Goal: Task Accomplishment & Management: Complete application form

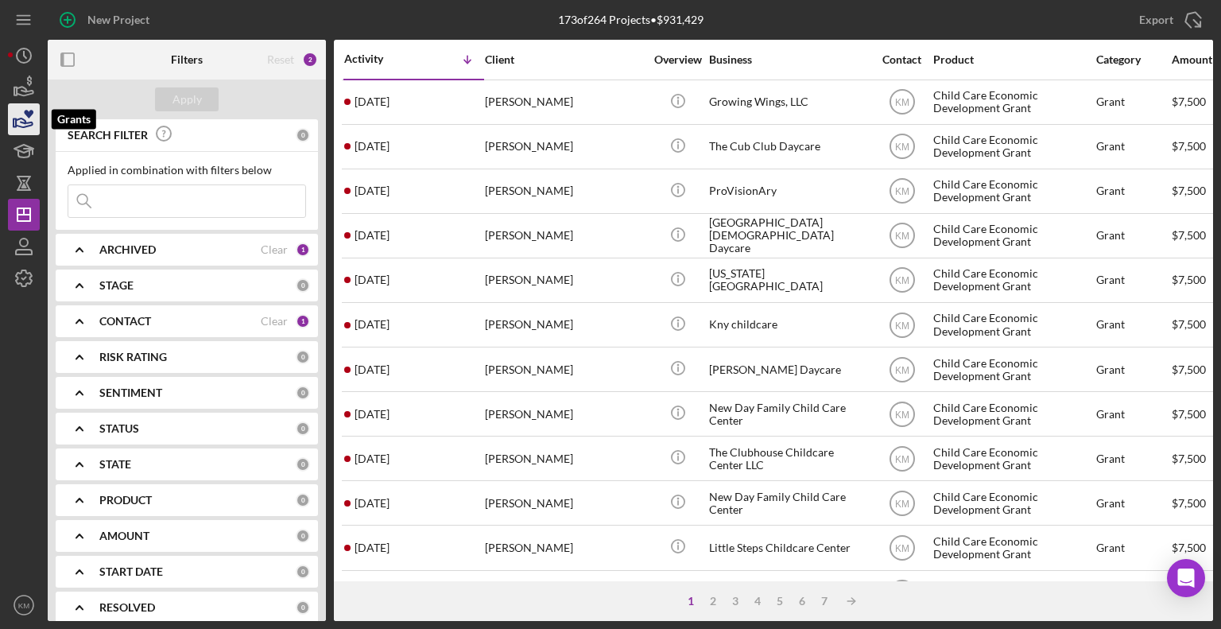
click at [25, 121] on icon "button" at bounding box center [24, 122] width 17 height 9
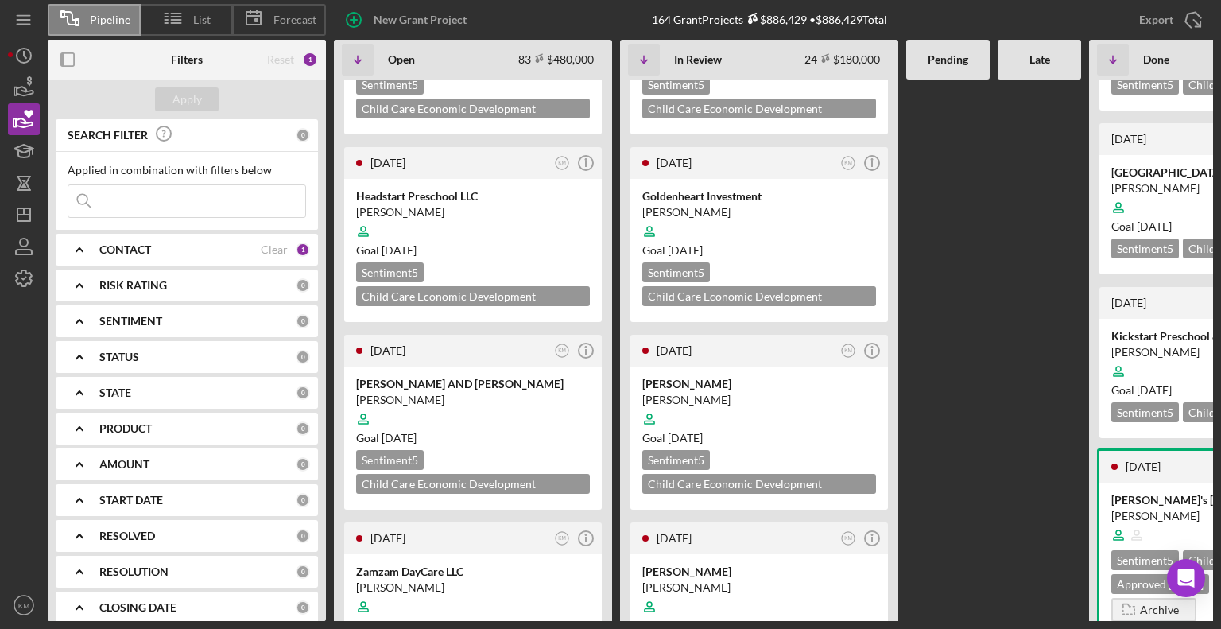
scroll to position [1519, 0]
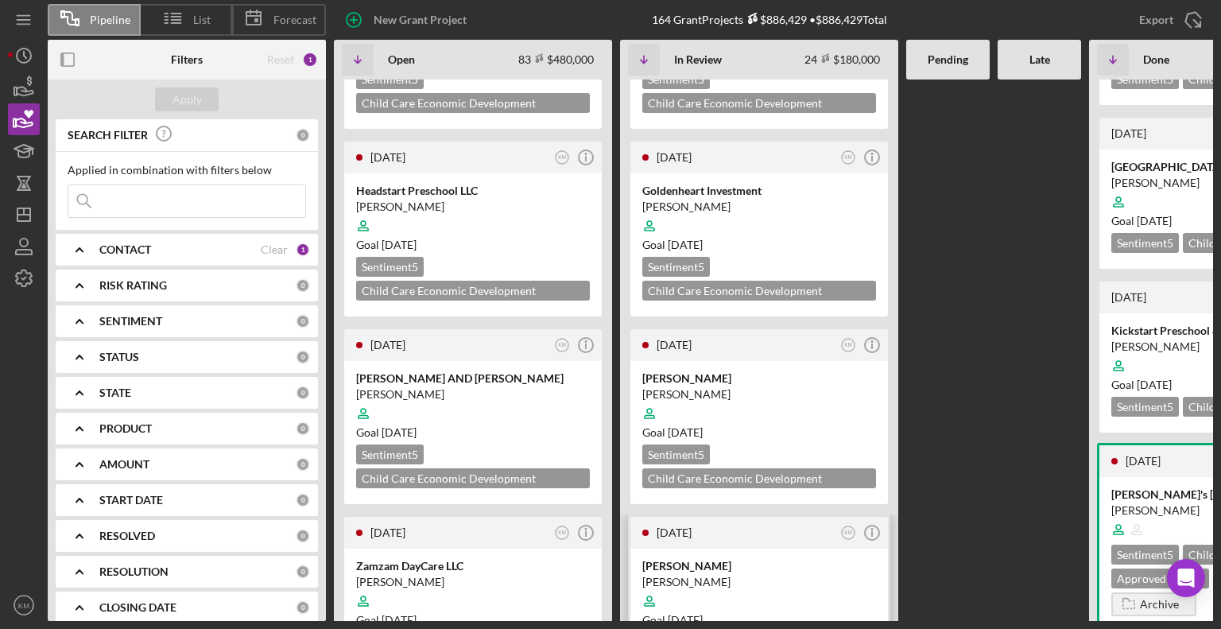
click at [849, 586] on div at bounding box center [759, 601] width 234 height 30
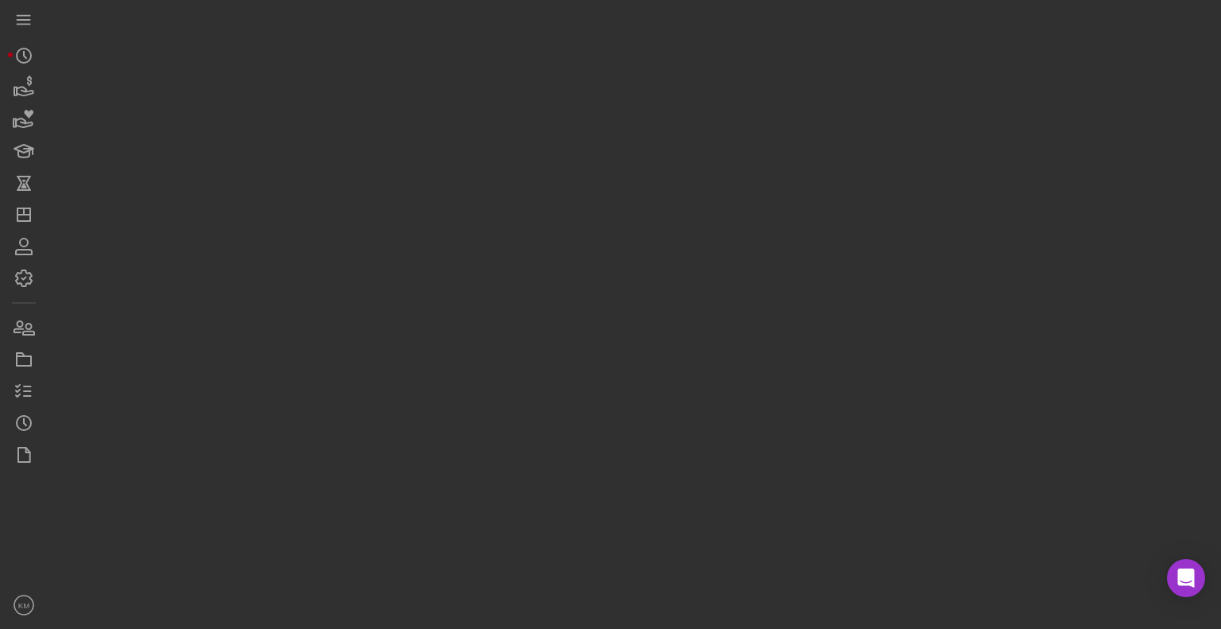
click at [848, 354] on div at bounding box center [630, 310] width 1165 height 621
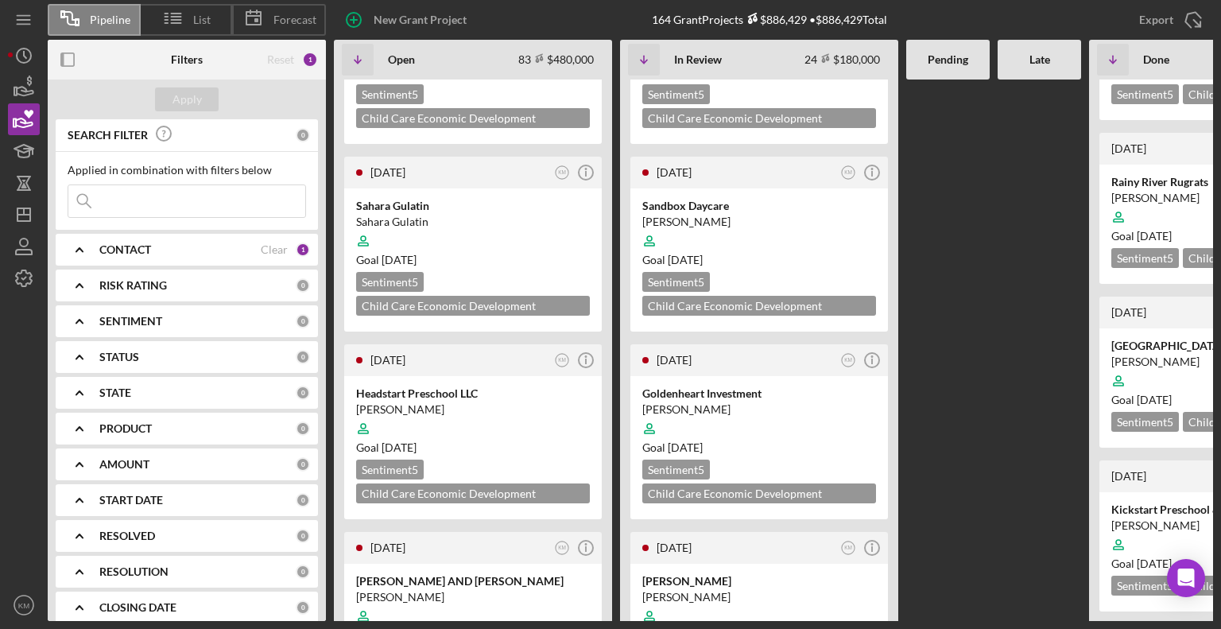
scroll to position [1306, 0]
click at [825, 588] on div "[PERSON_NAME]" at bounding box center [759, 596] width 234 height 16
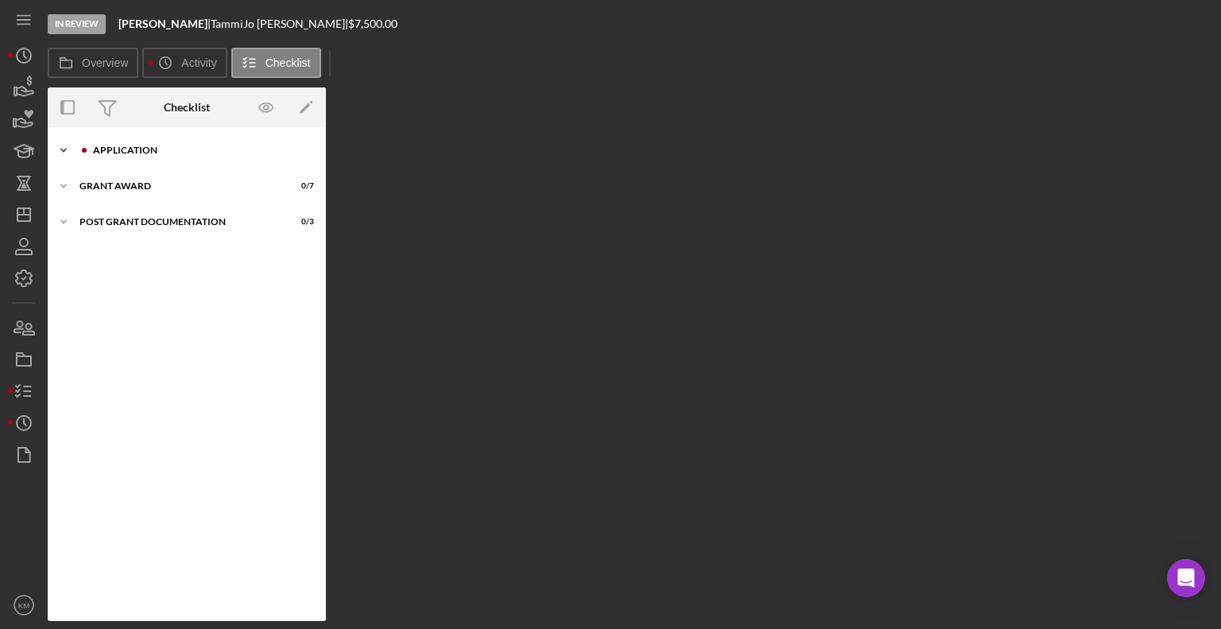
click at [63, 149] on polyline at bounding box center [63, 150] width 5 height 3
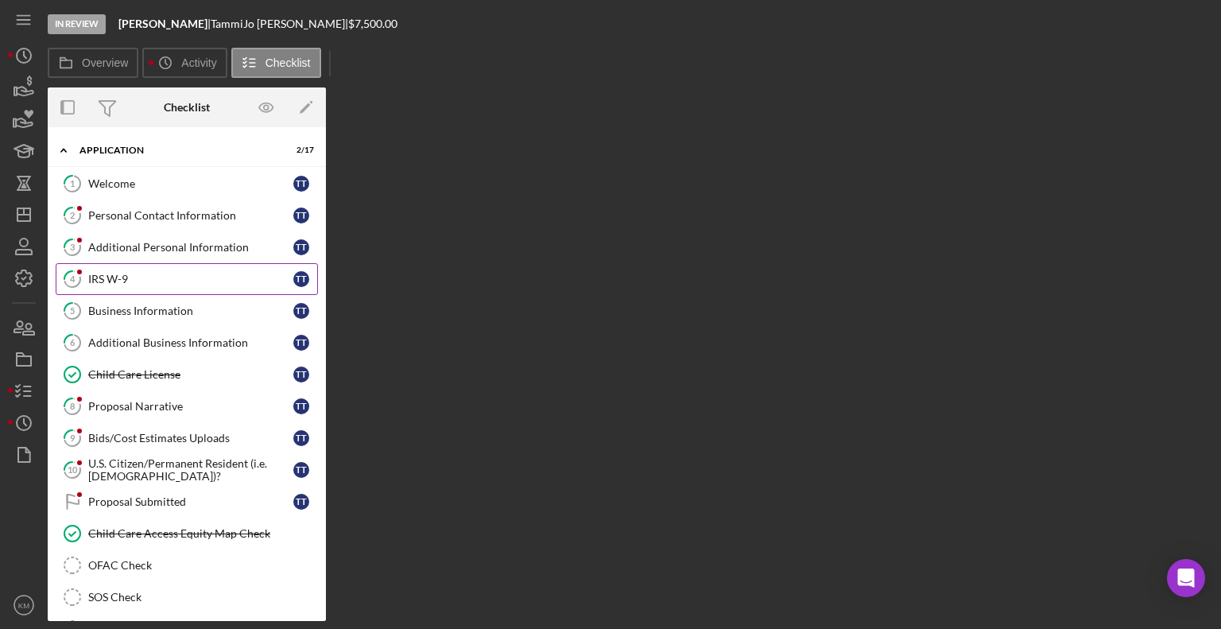
click at [138, 279] on div "IRS W-9" at bounding box center [190, 279] width 205 height 13
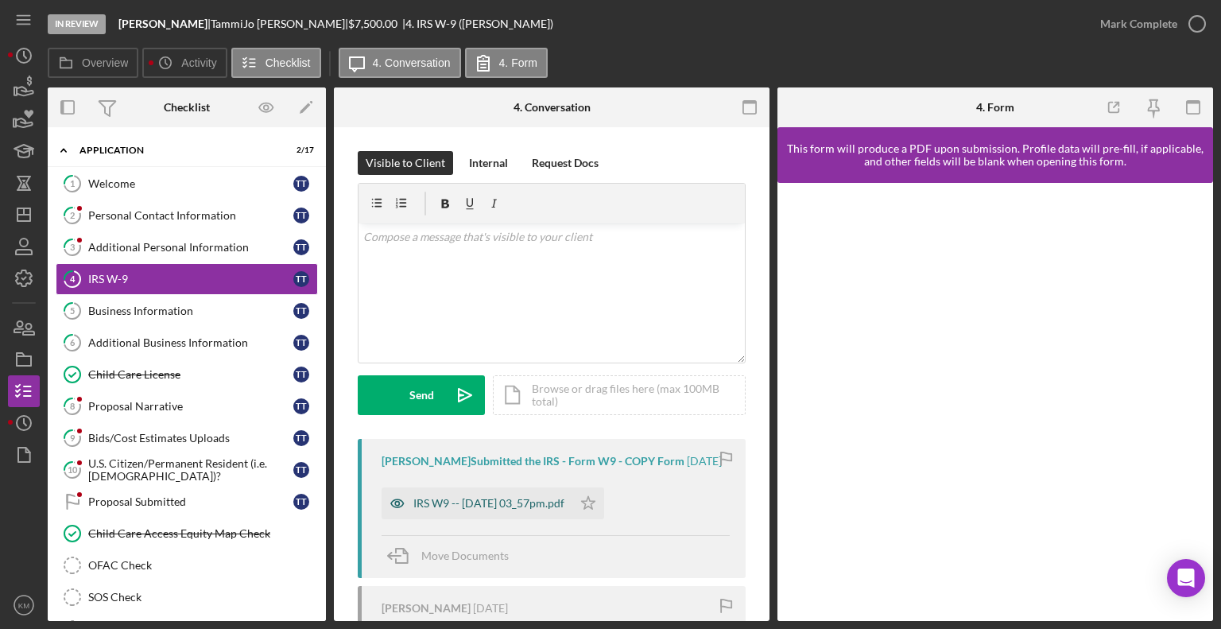
click at [572, 519] on div "IRS W9 -- [DATE] 03_57pm.pdf" at bounding box center [476, 503] width 191 height 32
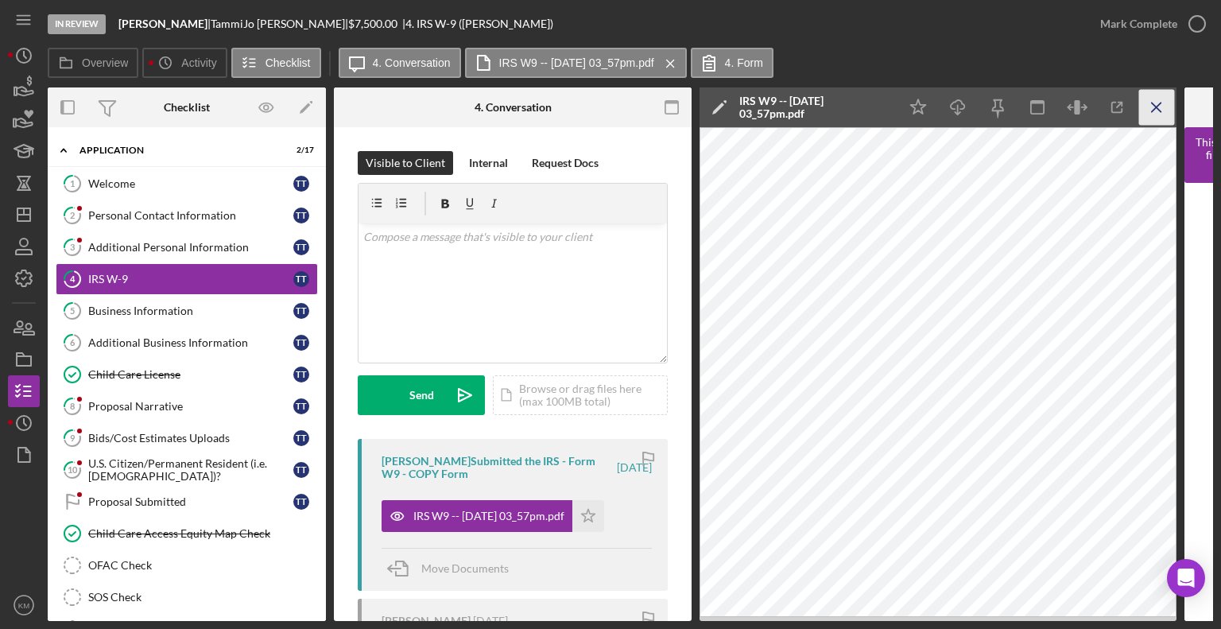
click at [1167, 113] on icon "Icon/Menu Close" at bounding box center [1157, 108] width 36 height 36
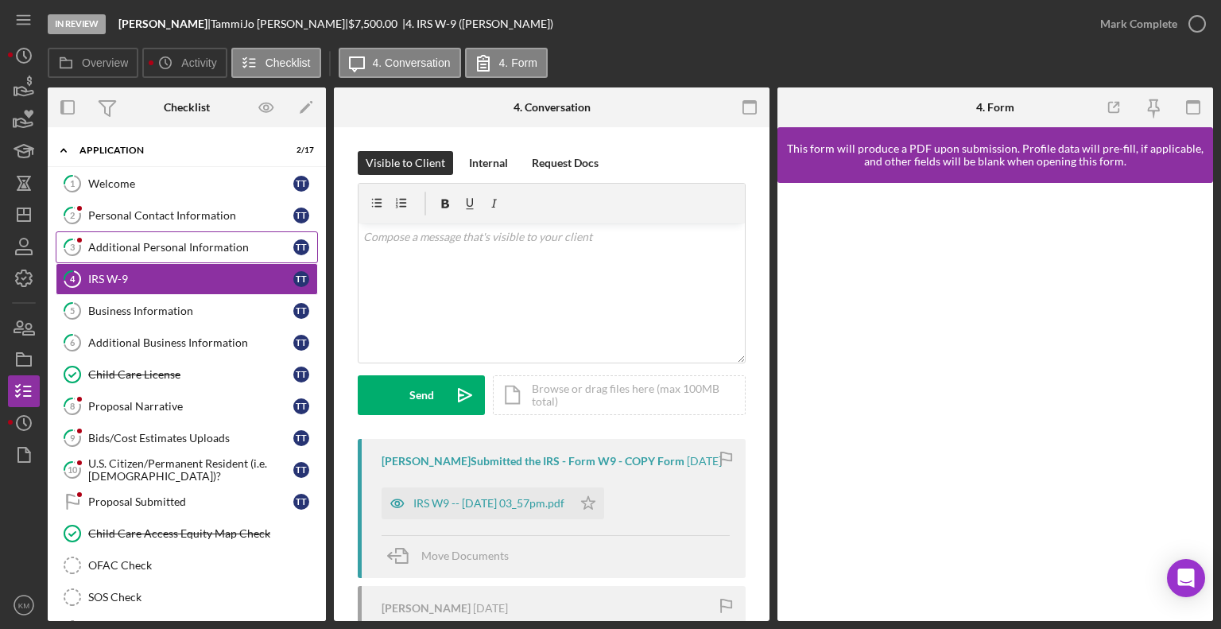
click at [121, 248] on div "Additional Personal Information" at bounding box center [190, 247] width 205 height 13
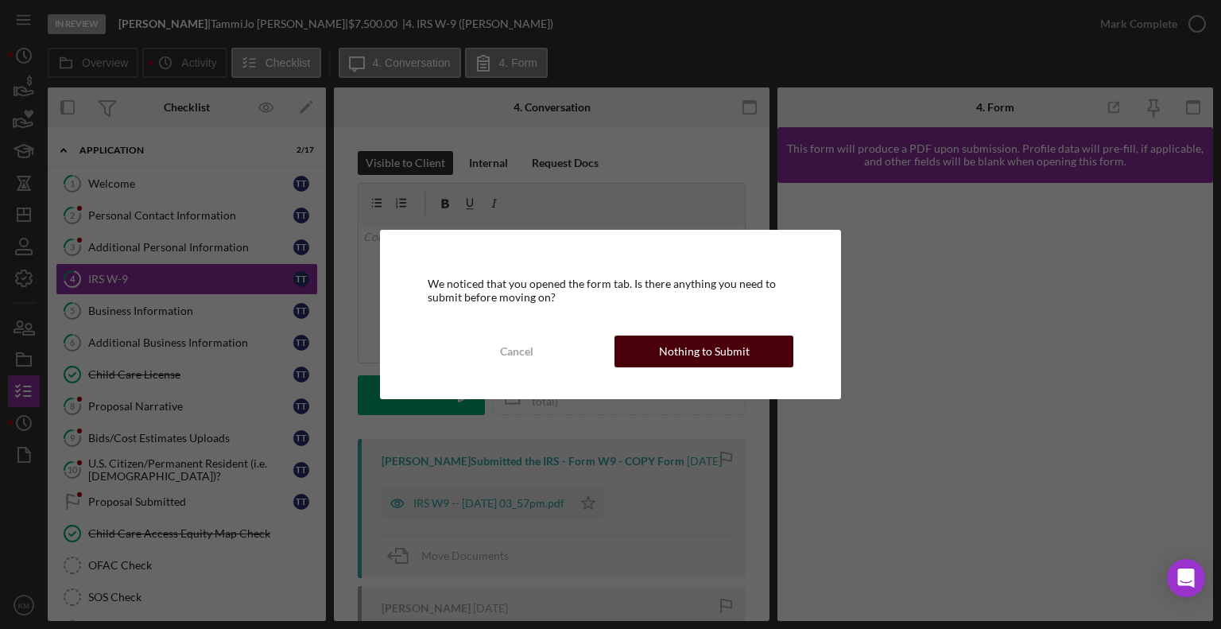
click at [645, 355] on button "Nothing to Submit" at bounding box center [703, 351] width 179 height 32
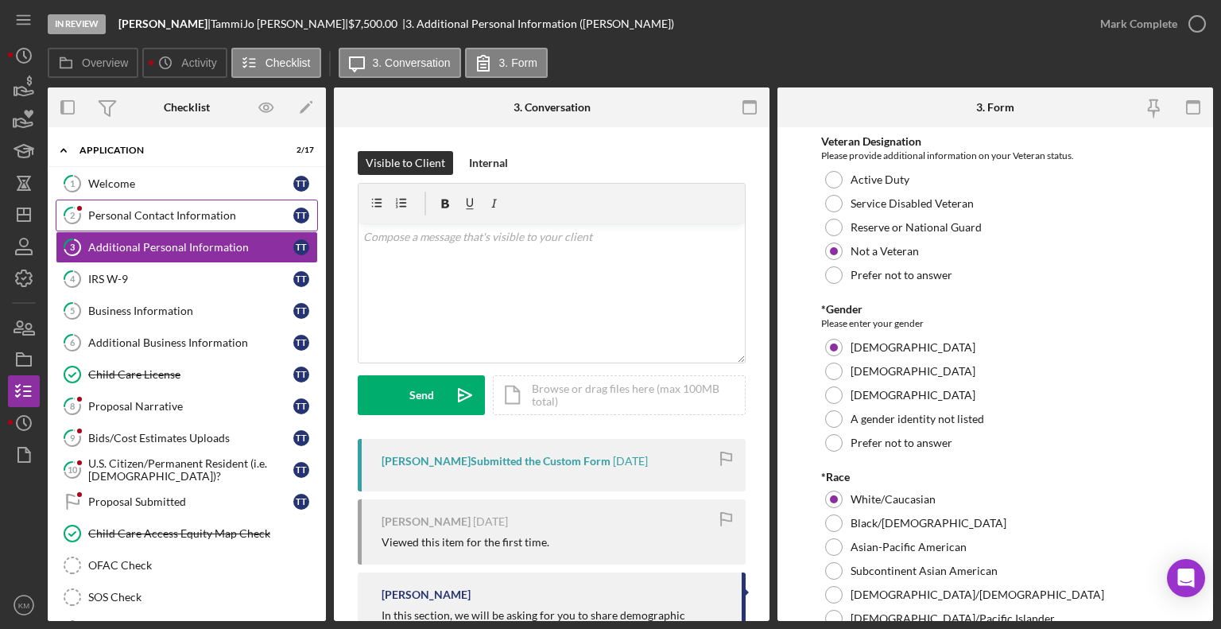
click at [188, 219] on div "Personal Contact Information" at bounding box center [190, 215] width 205 height 13
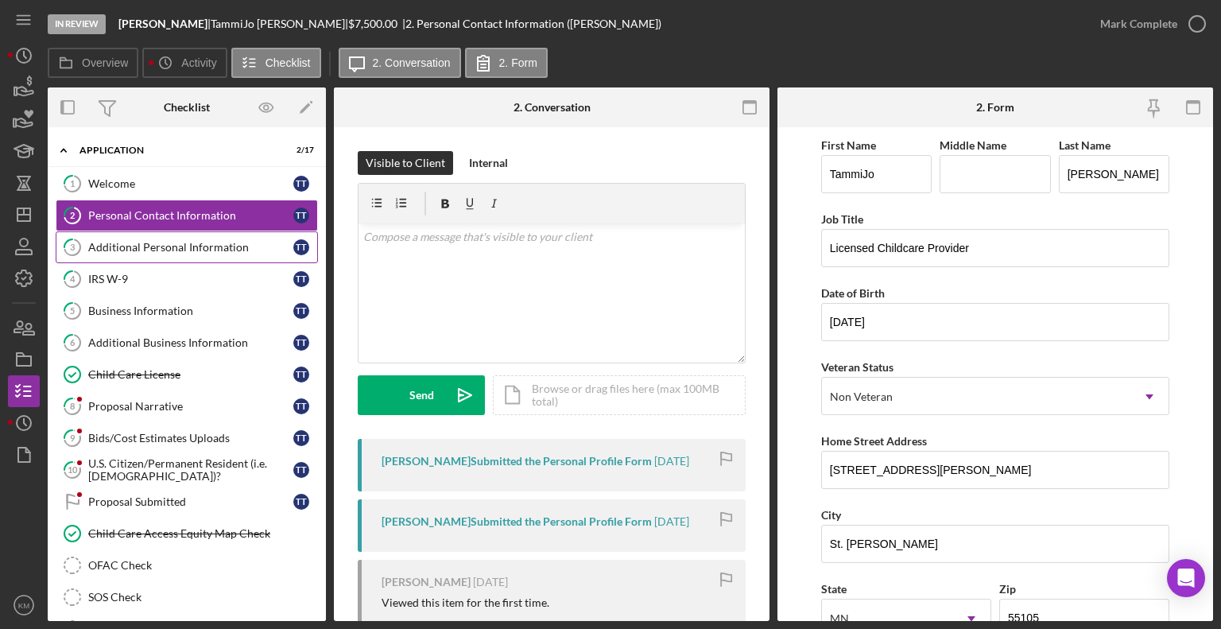
click at [247, 250] on div "Additional Personal Information" at bounding box center [190, 247] width 205 height 13
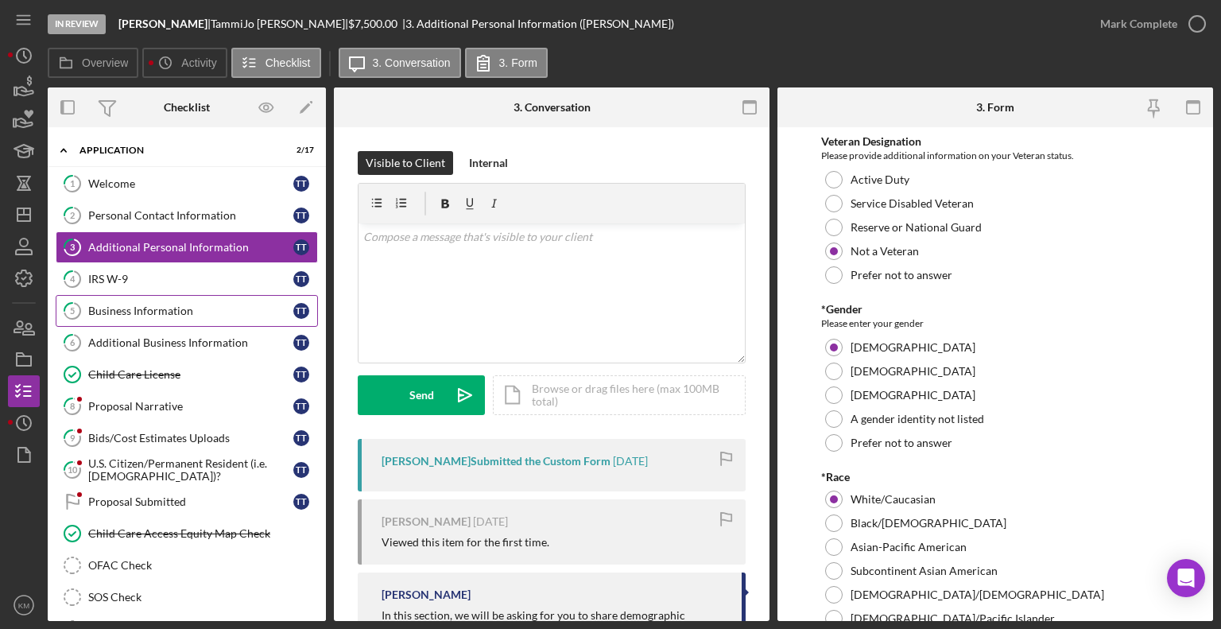
click at [194, 296] on link "5 Business Information T T" at bounding box center [187, 311] width 262 height 32
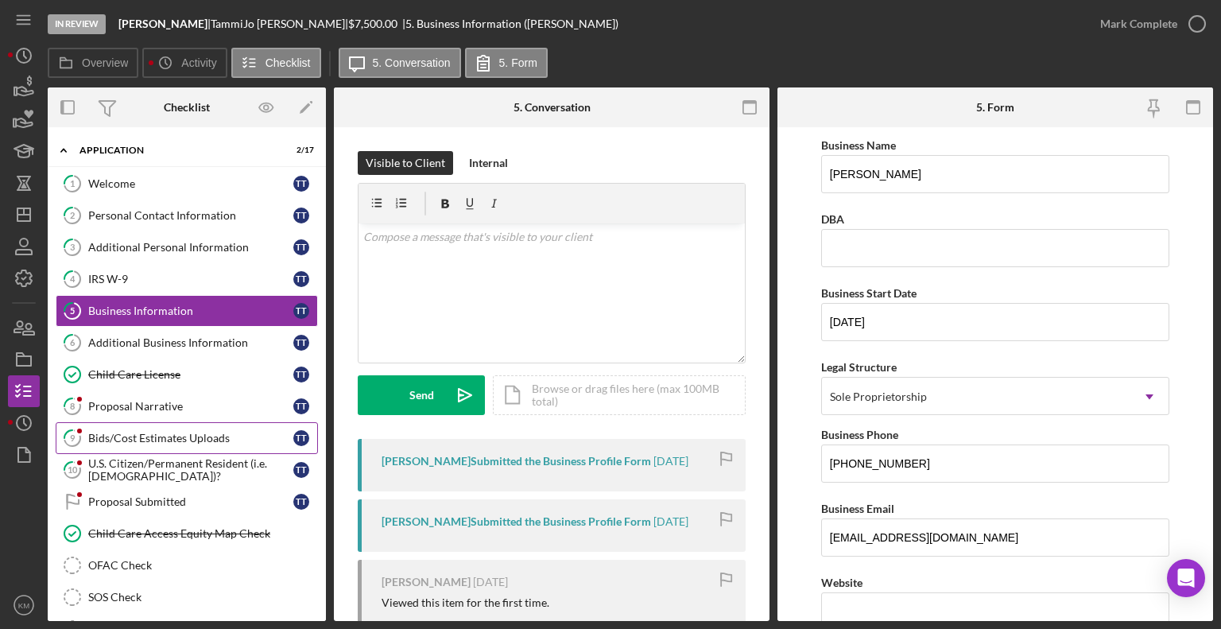
click at [175, 439] on div "Bids/Cost Estimates Uploads" at bounding box center [190, 438] width 205 height 13
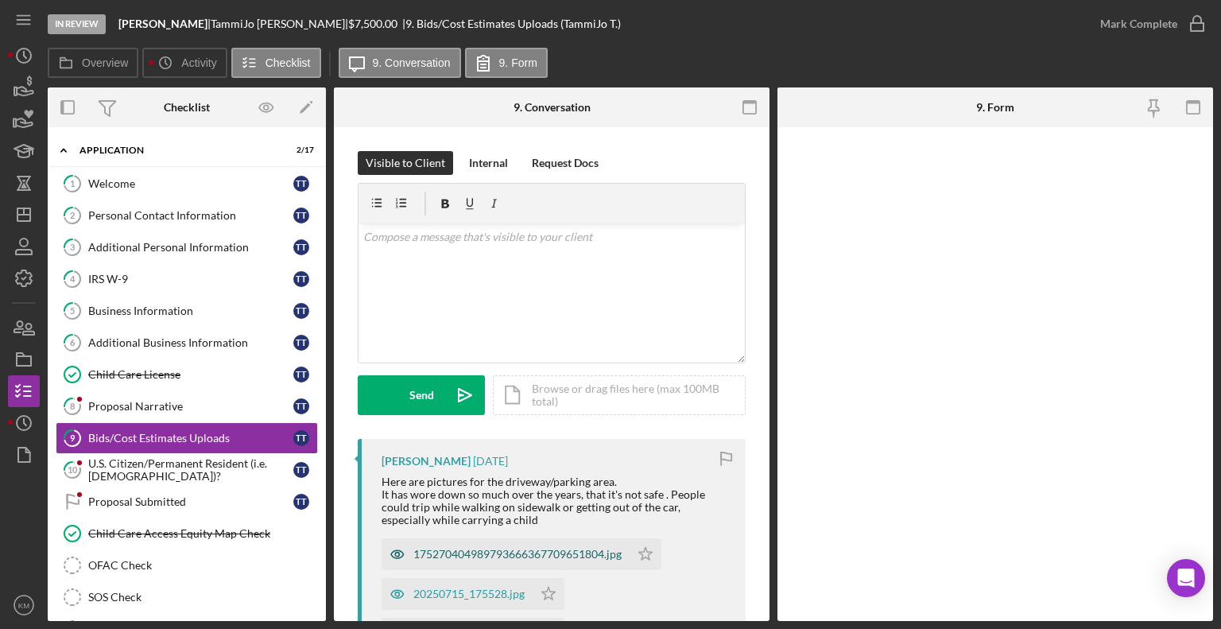
click at [572, 553] on div "175270404989793666367709651804.jpg" at bounding box center [517, 554] width 208 height 13
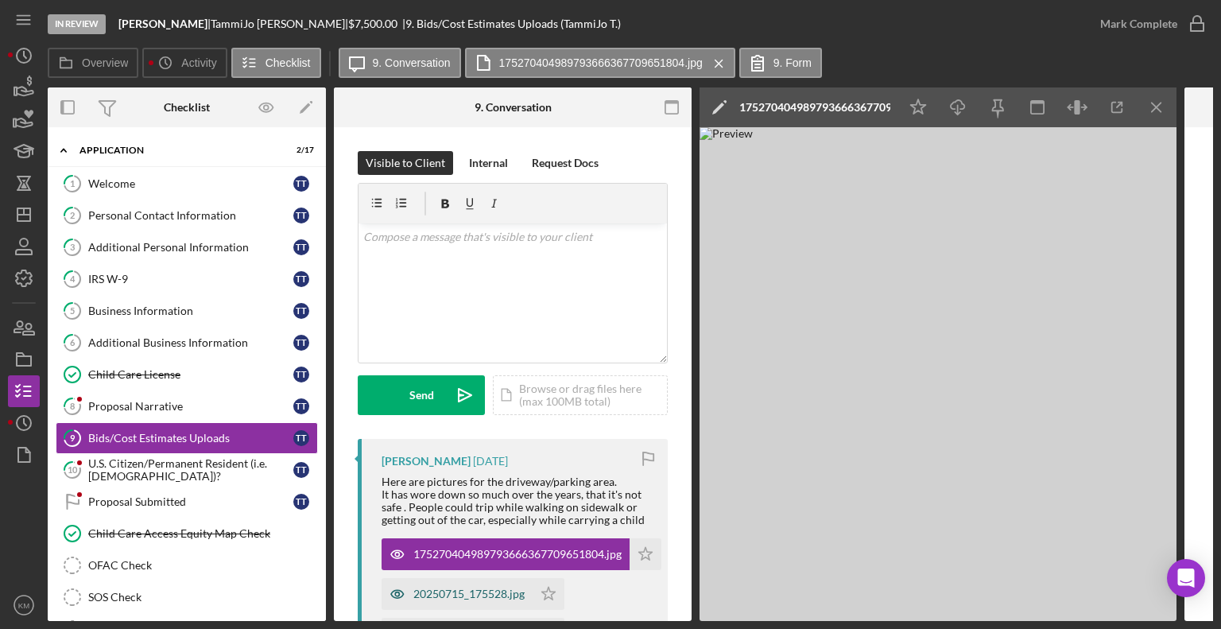
click at [516, 594] on div "20250715_175528.jpg" at bounding box center [468, 593] width 111 height 13
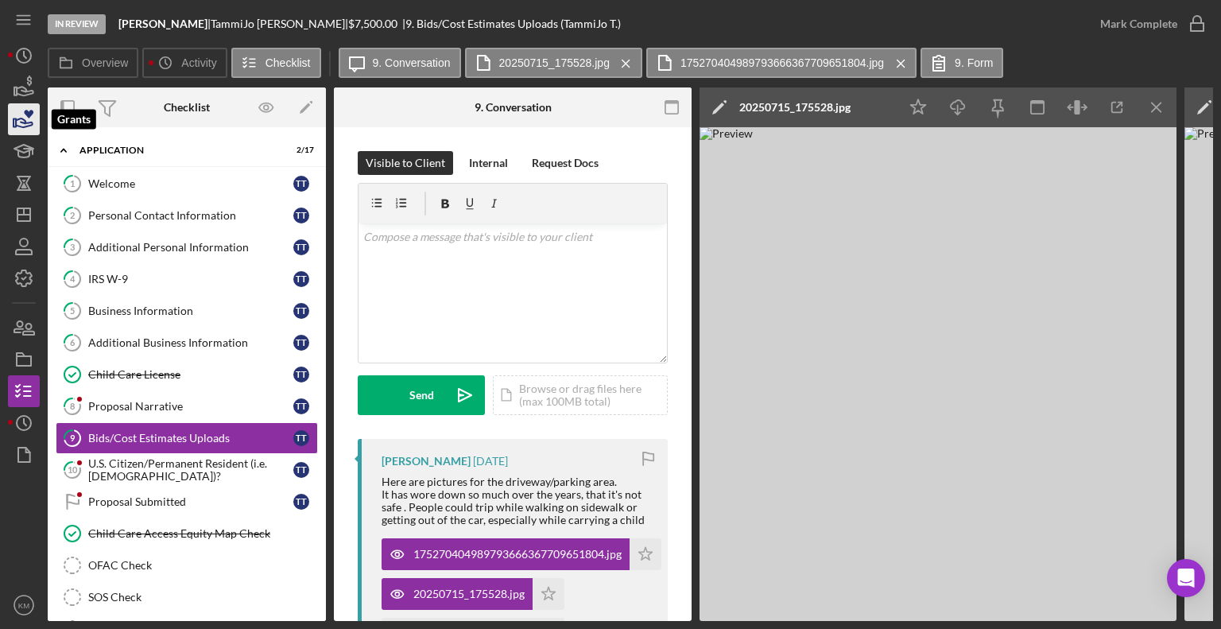
click at [21, 126] on icon "button" at bounding box center [24, 122] width 17 height 9
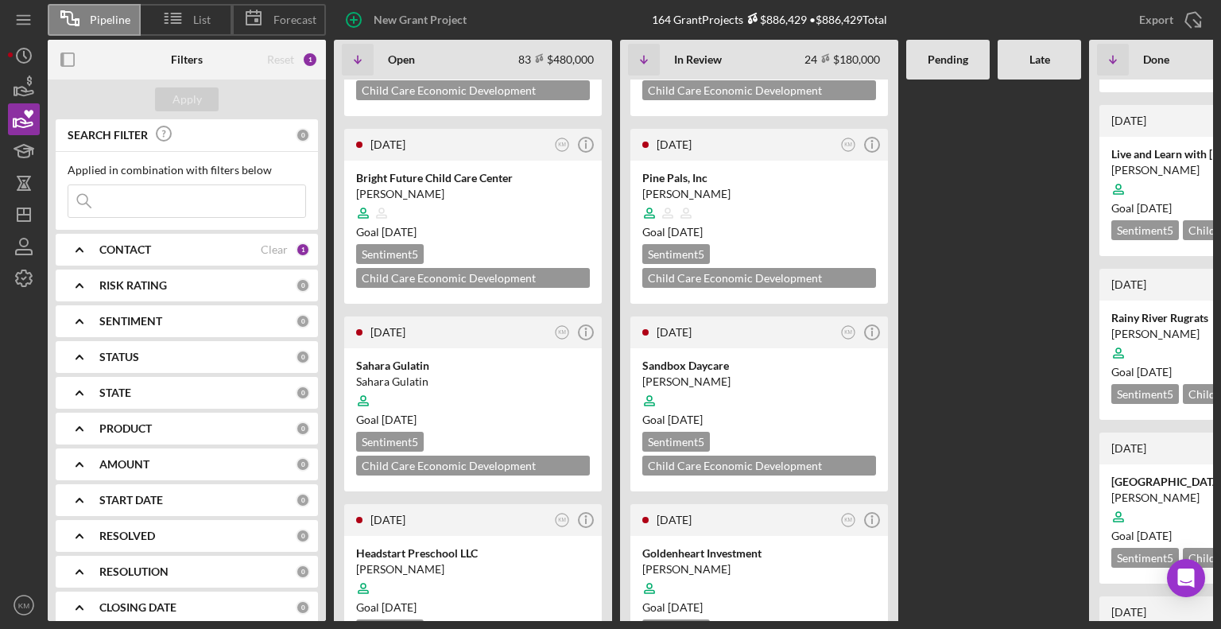
scroll to position [1136, 0]
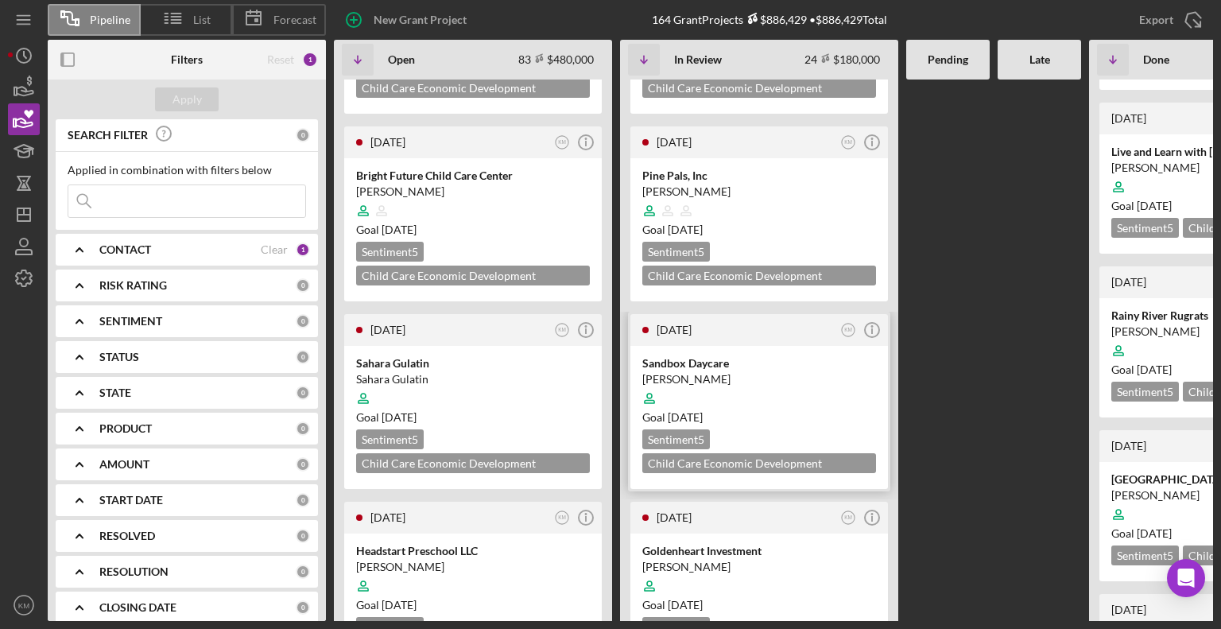
click at [722, 355] on div "Sandbox Daycare" at bounding box center [759, 363] width 234 height 16
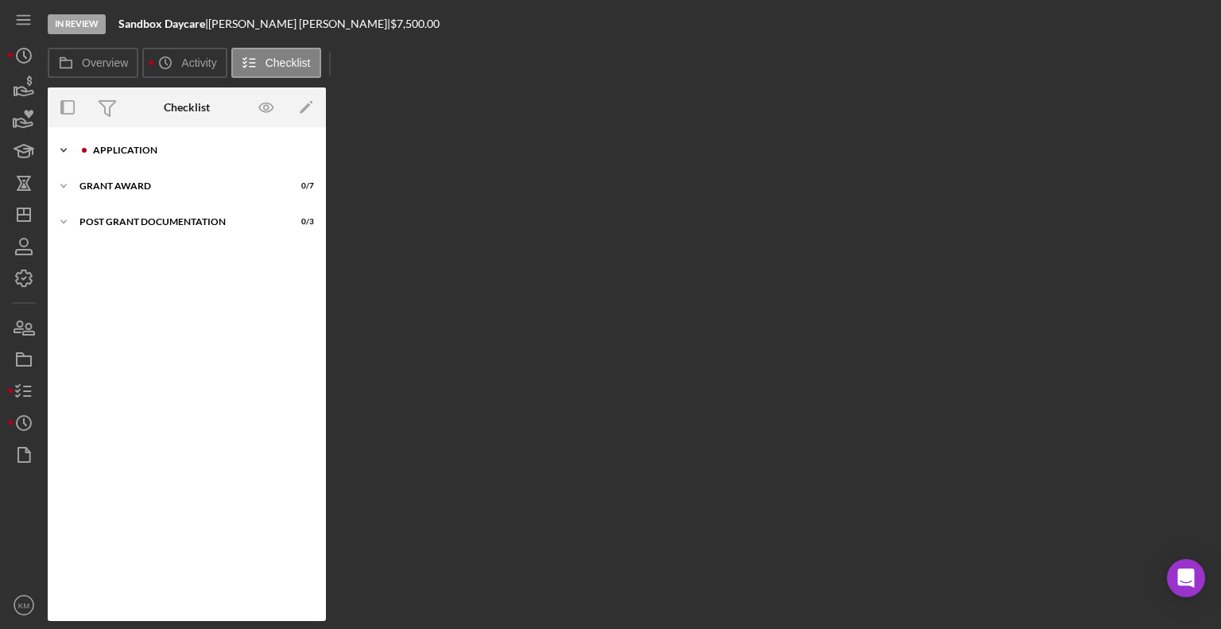
click at [64, 150] on polyline at bounding box center [63, 150] width 5 height 3
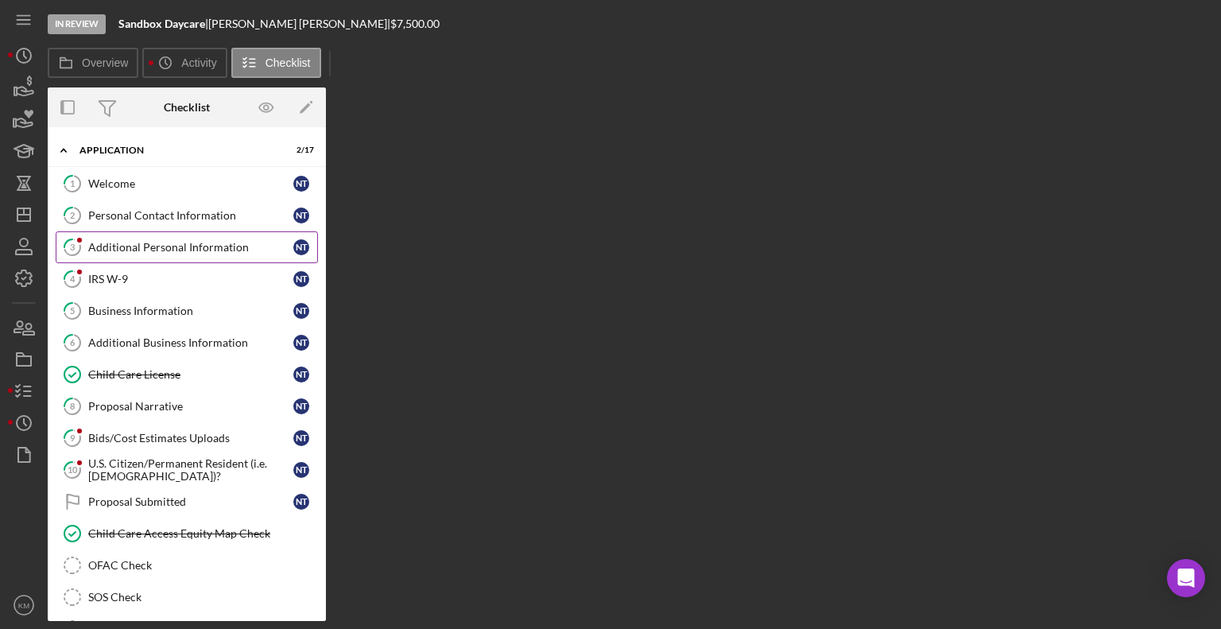
click at [160, 249] on div "Additional Personal Information" at bounding box center [190, 247] width 205 height 13
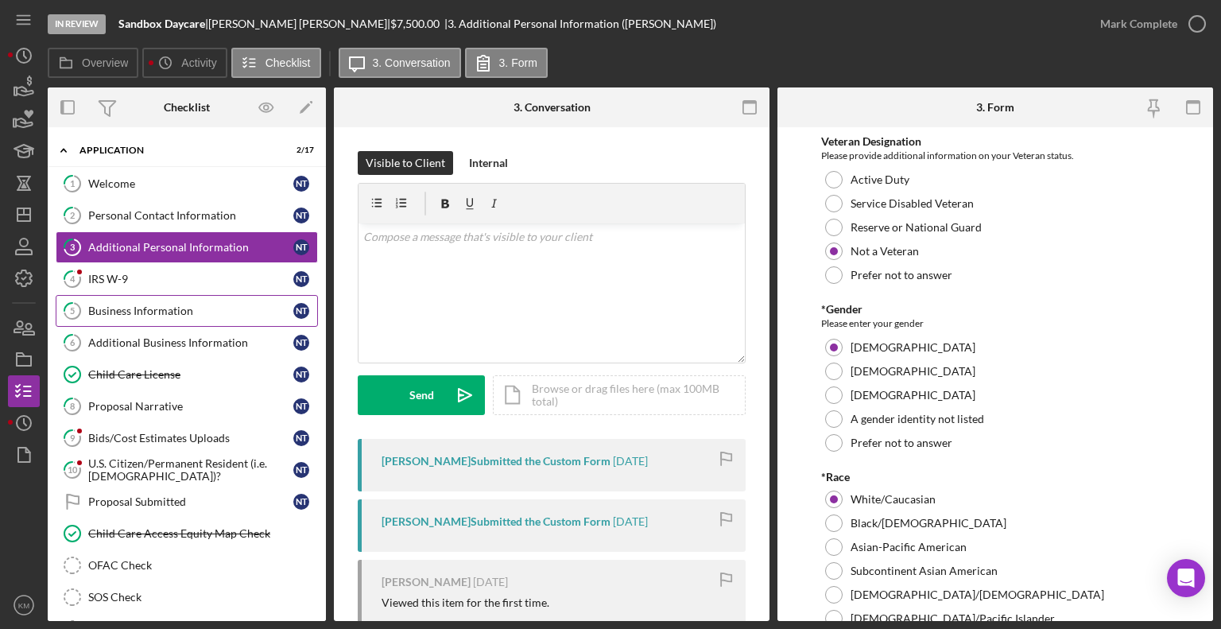
click at [122, 301] on link "5 Business Information N T" at bounding box center [187, 311] width 262 height 32
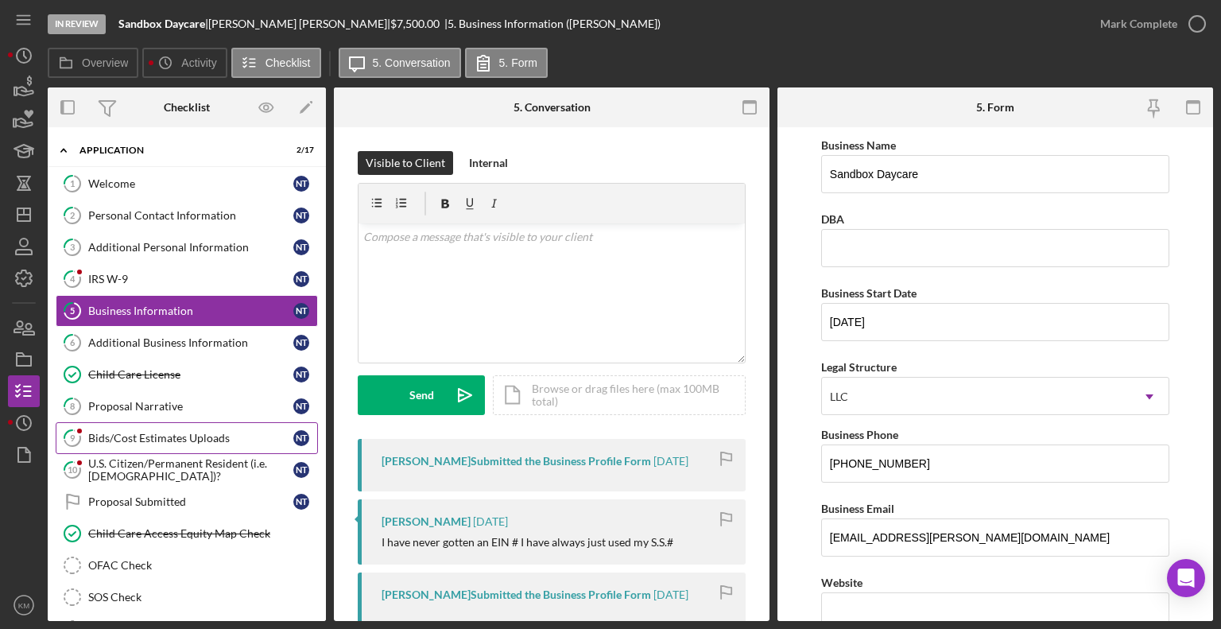
click at [140, 432] on div "Bids/Cost Estimates Uploads" at bounding box center [190, 438] width 205 height 13
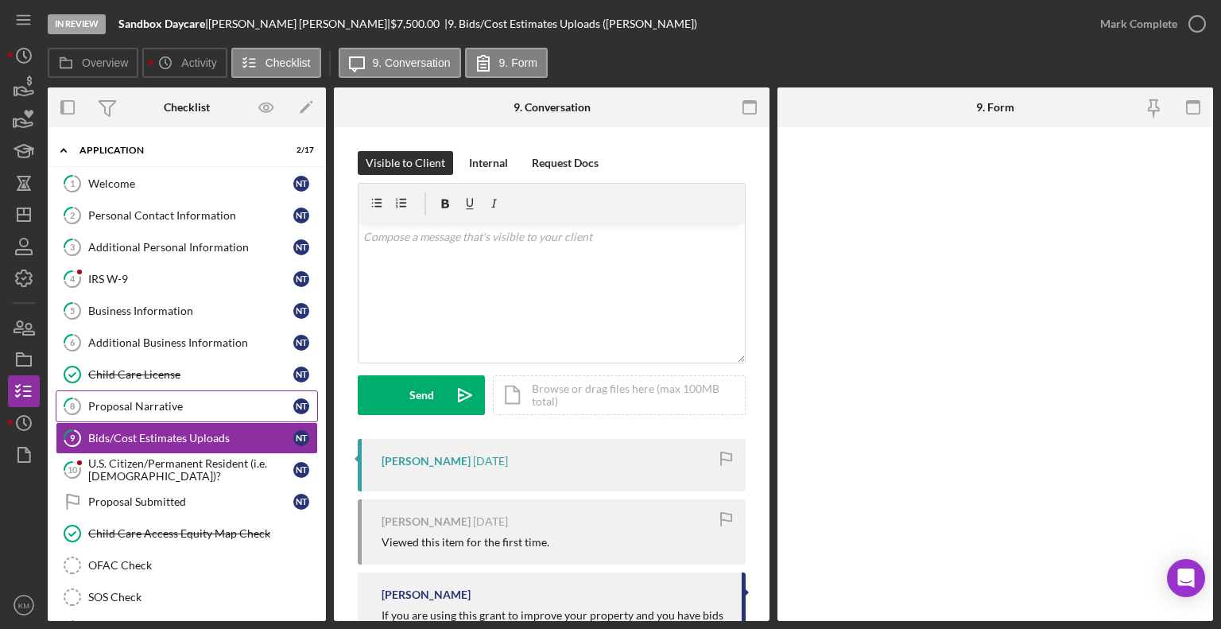
click at [177, 393] on link "8 Proposal Narrative N T" at bounding box center [187, 406] width 262 height 32
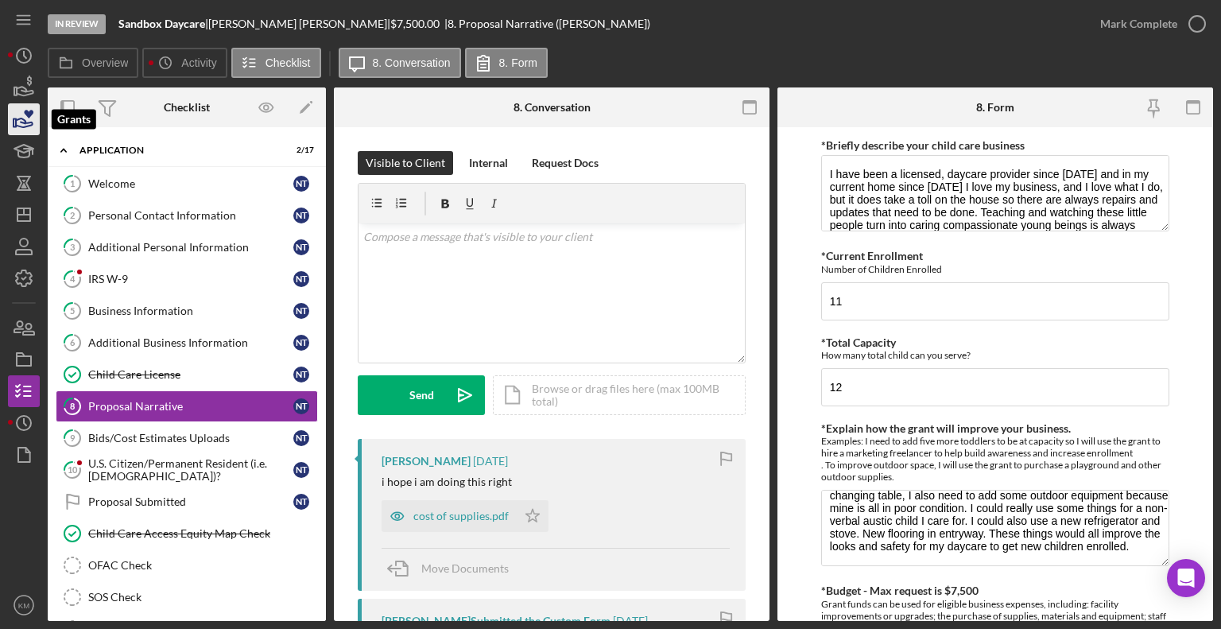
click at [32, 122] on icon "button" at bounding box center [24, 119] width 40 height 40
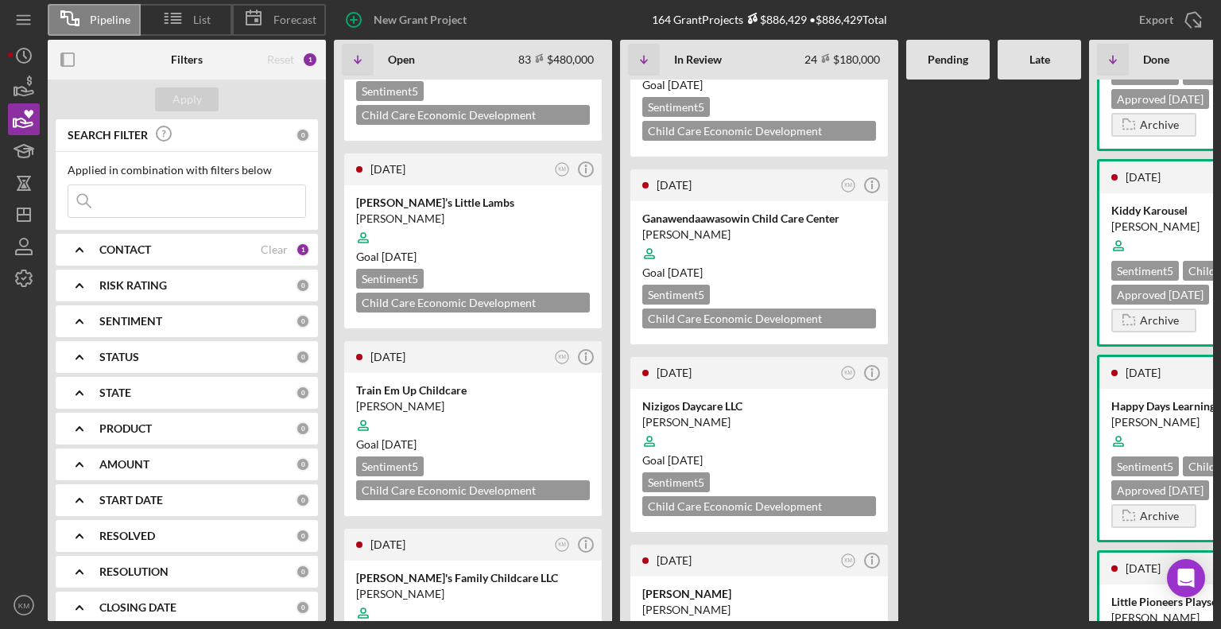
scroll to position [2305, 0]
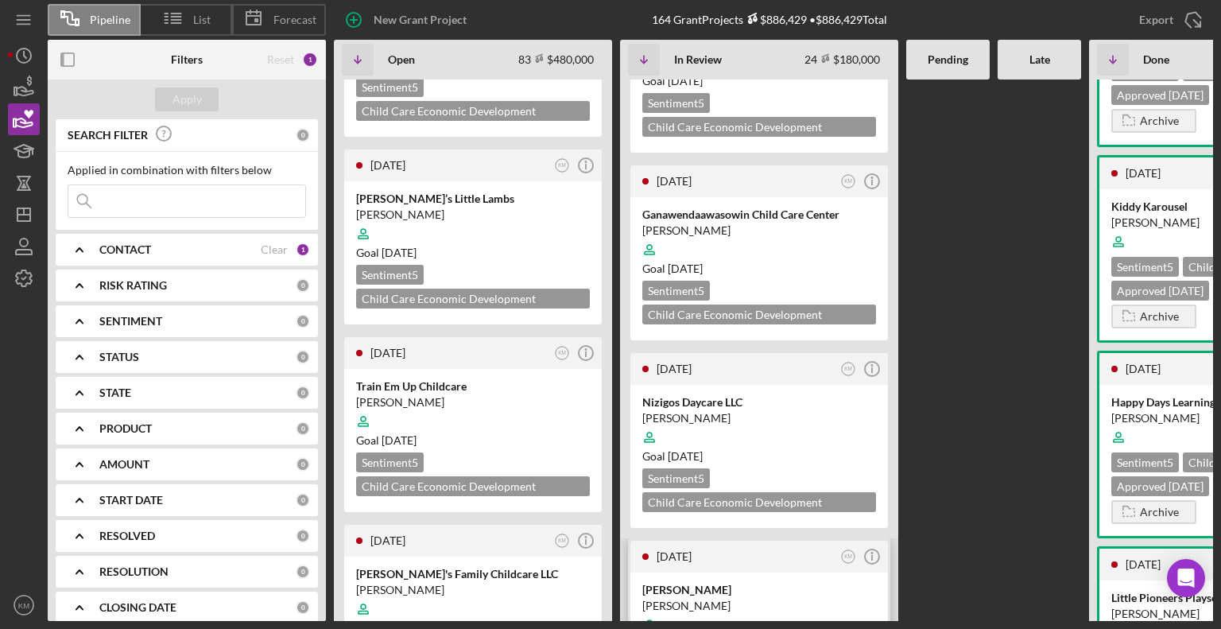
click at [774, 610] on div at bounding box center [759, 625] width 234 height 30
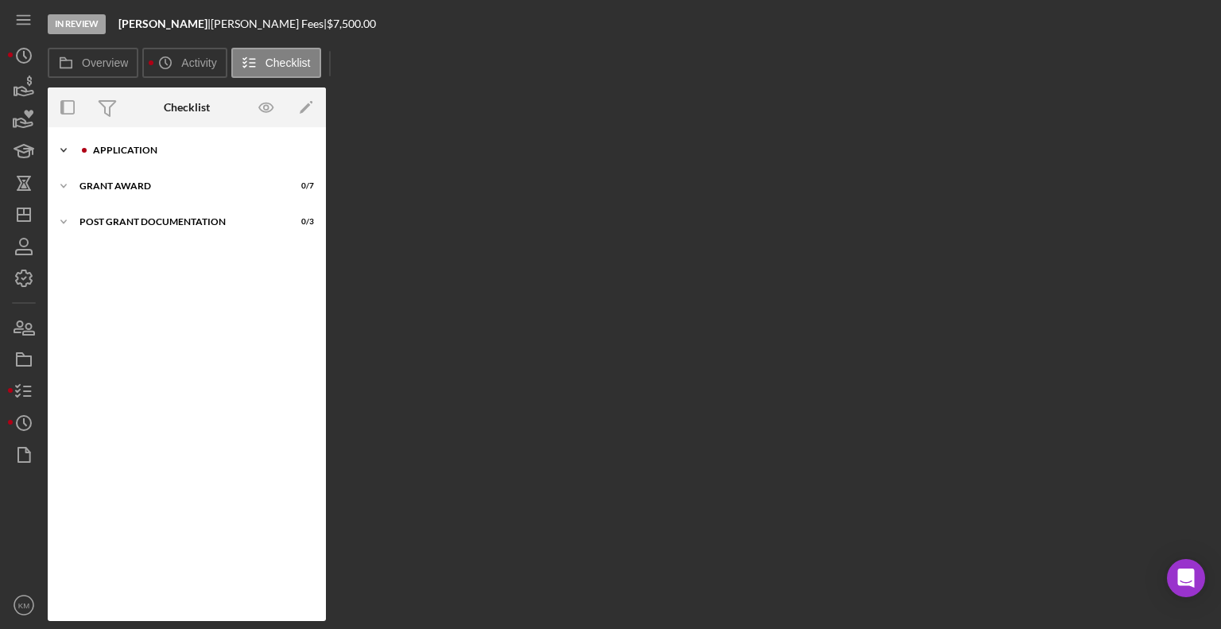
click at [66, 153] on icon "Icon/Expander" at bounding box center [64, 150] width 32 height 32
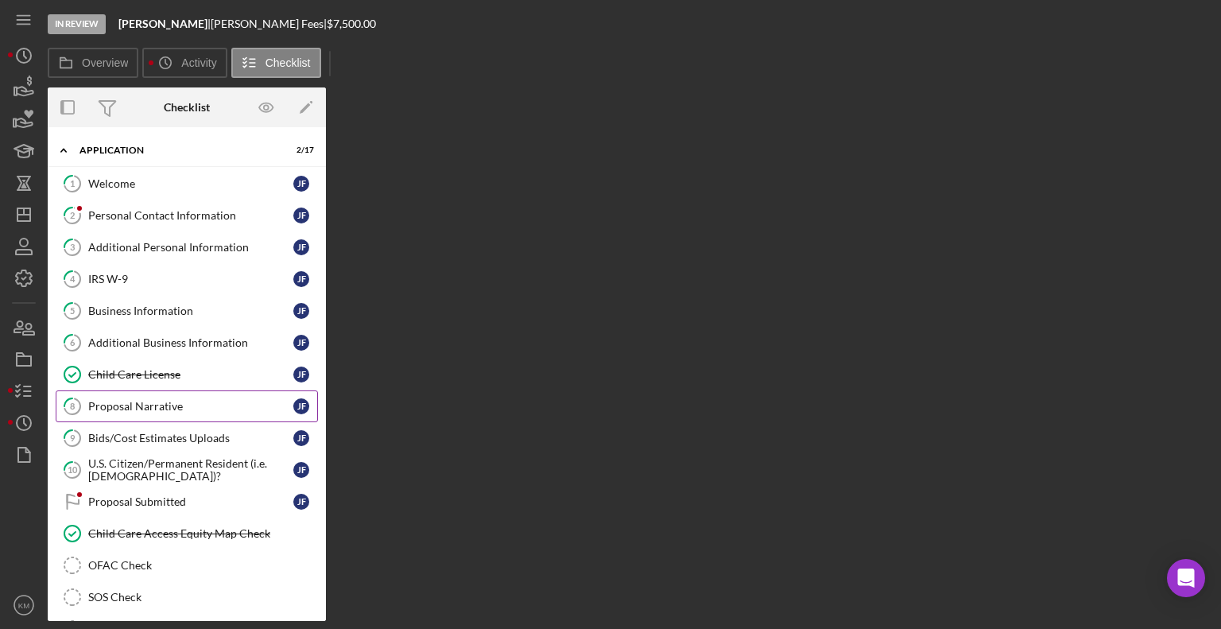
click at [188, 405] on div "Proposal Narrative" at bounding box center [190, 406] width 205 height 13
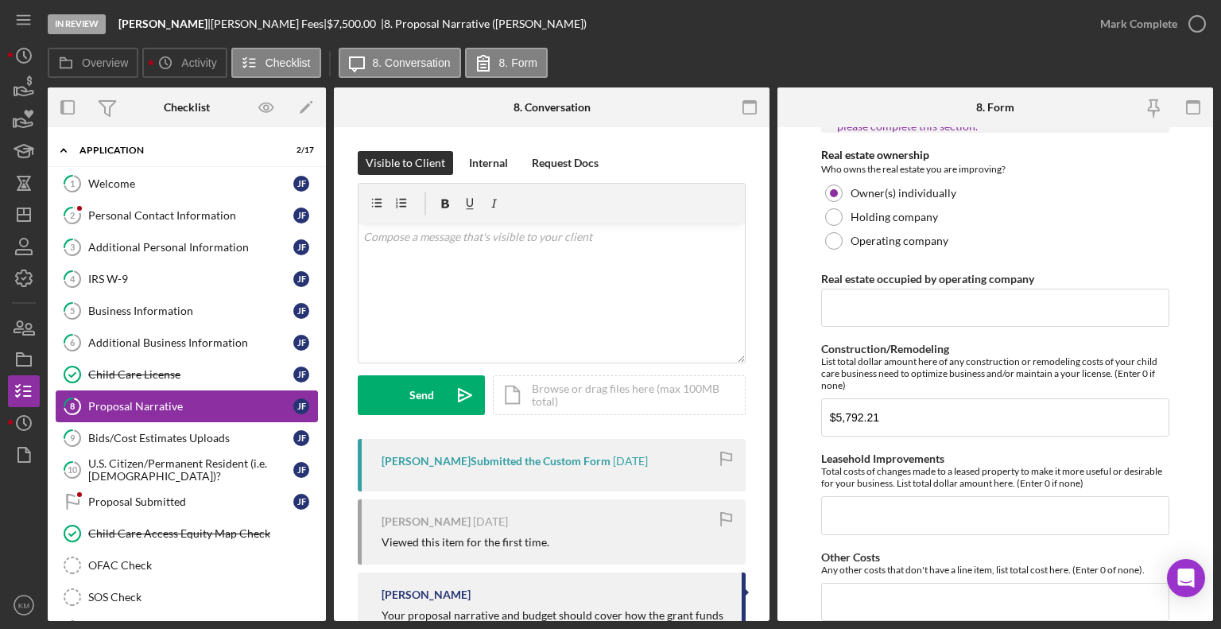
scroll to position [1043, 0]
click at [184, 313] on div "Business Information" at bounding box center [190, 310] width 205 height 13
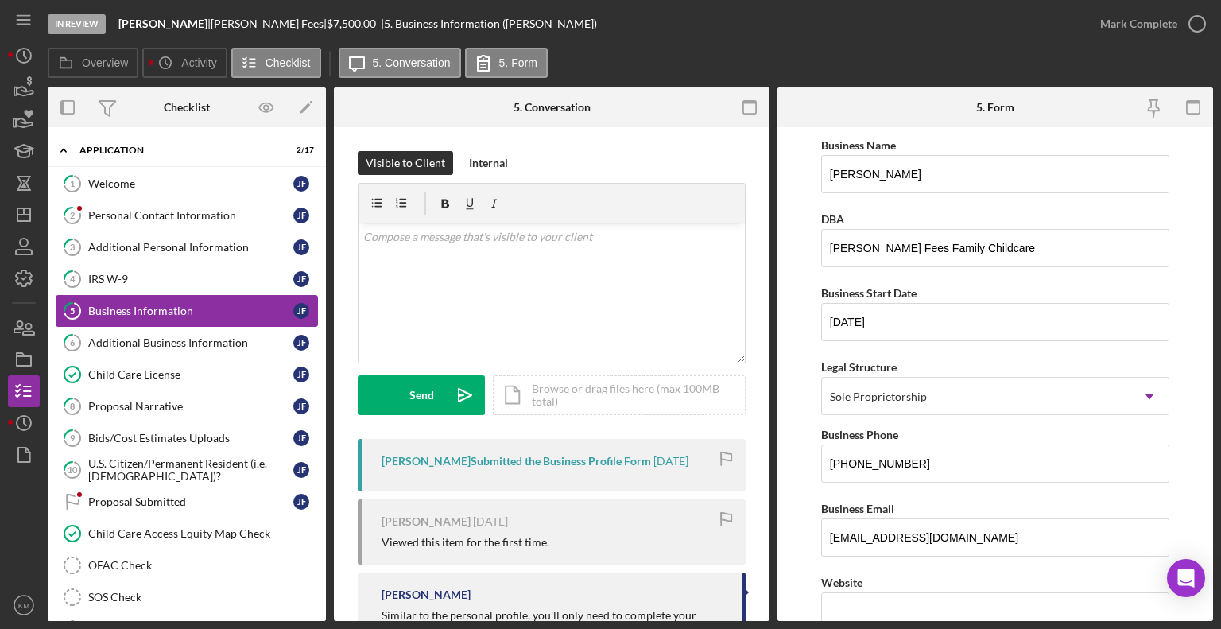
scroll to position [4, 0]
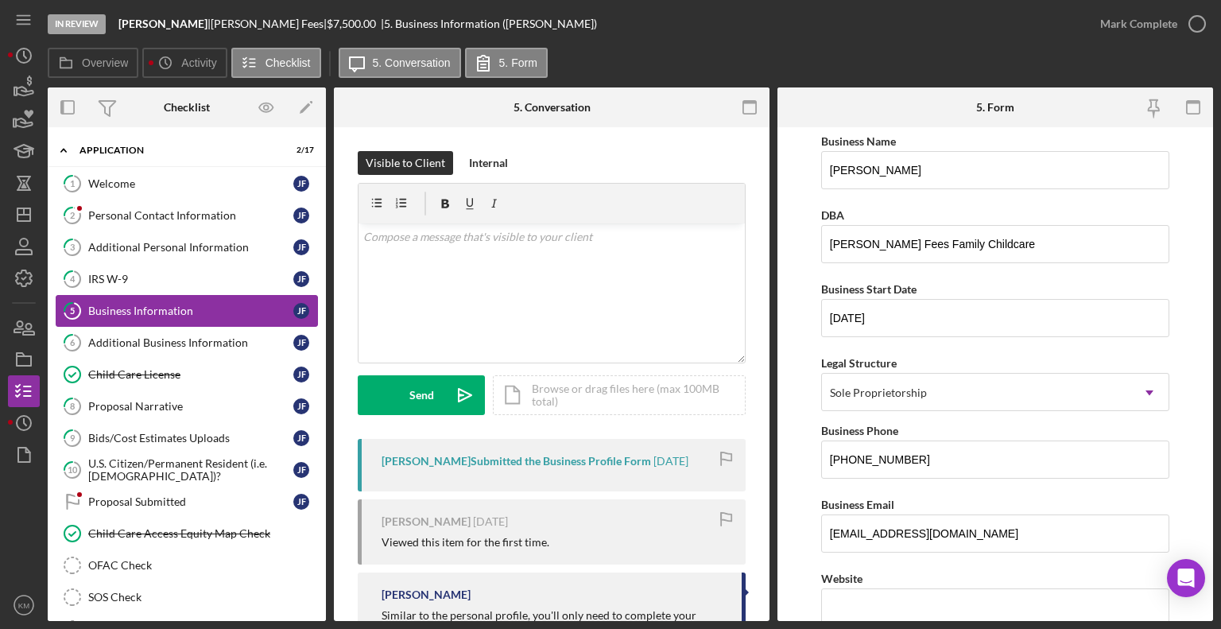
click at [817, 306] on form "Business Name [PERSON_NAME] DBA [PERSON_NAME] Family Childcare Business Start D…" at bounding box center [994, 374] width 435 height 494
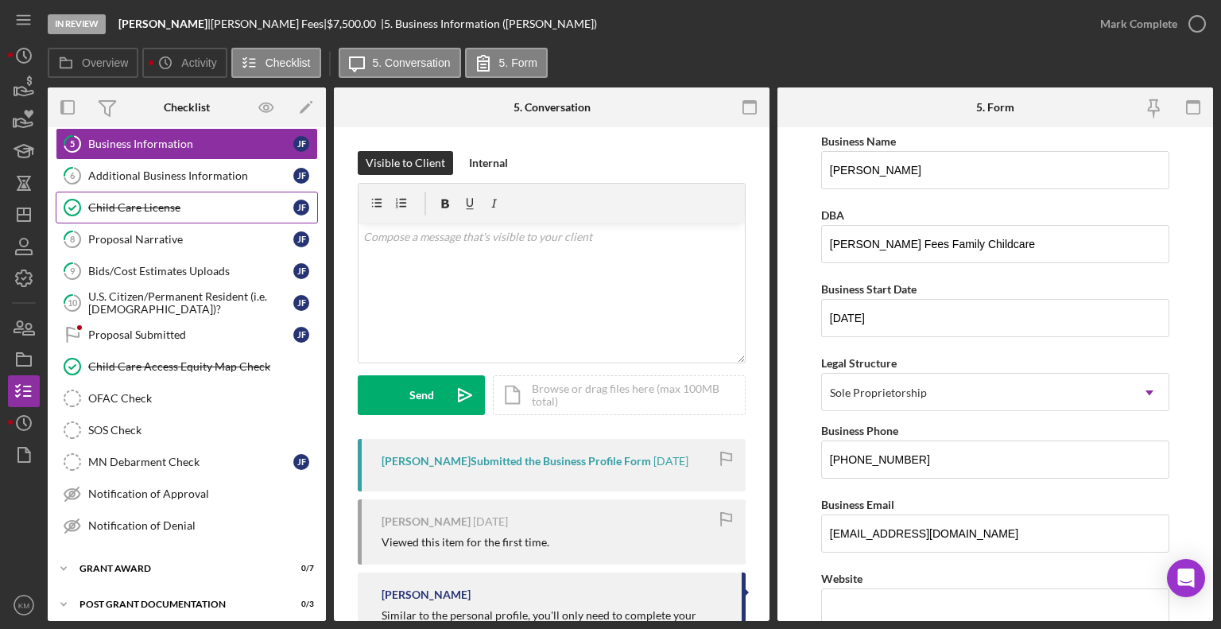
scroll to position [168, 0]
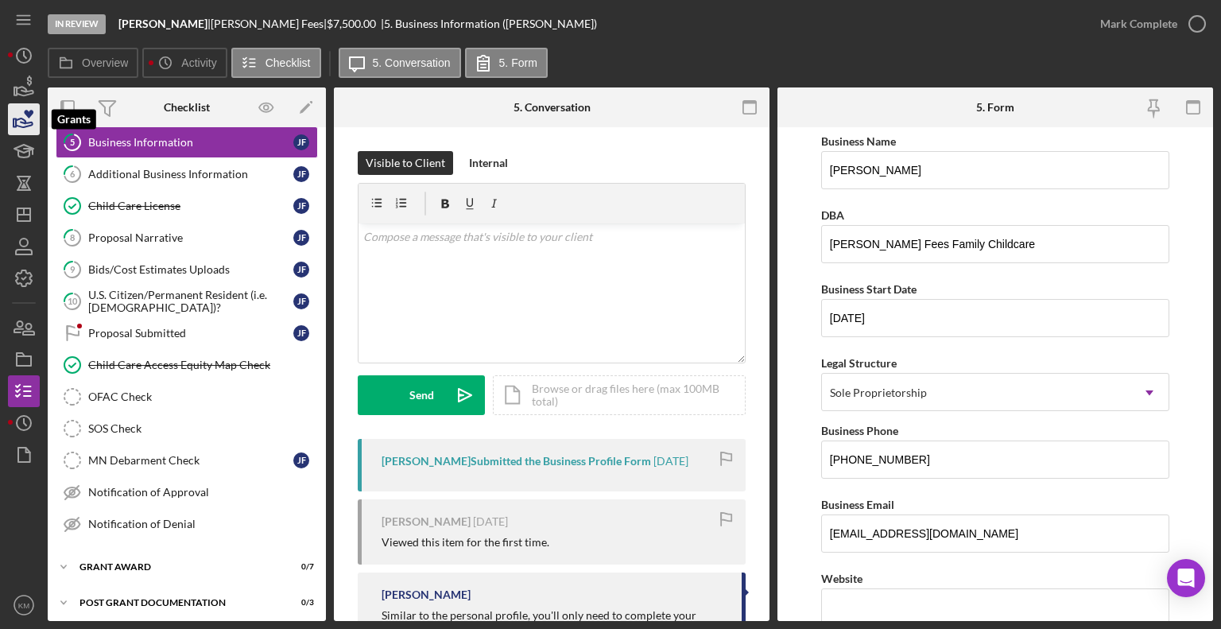
click at [30, 117] on icon "button" at bounding box center [24, 119] width 40 height 40
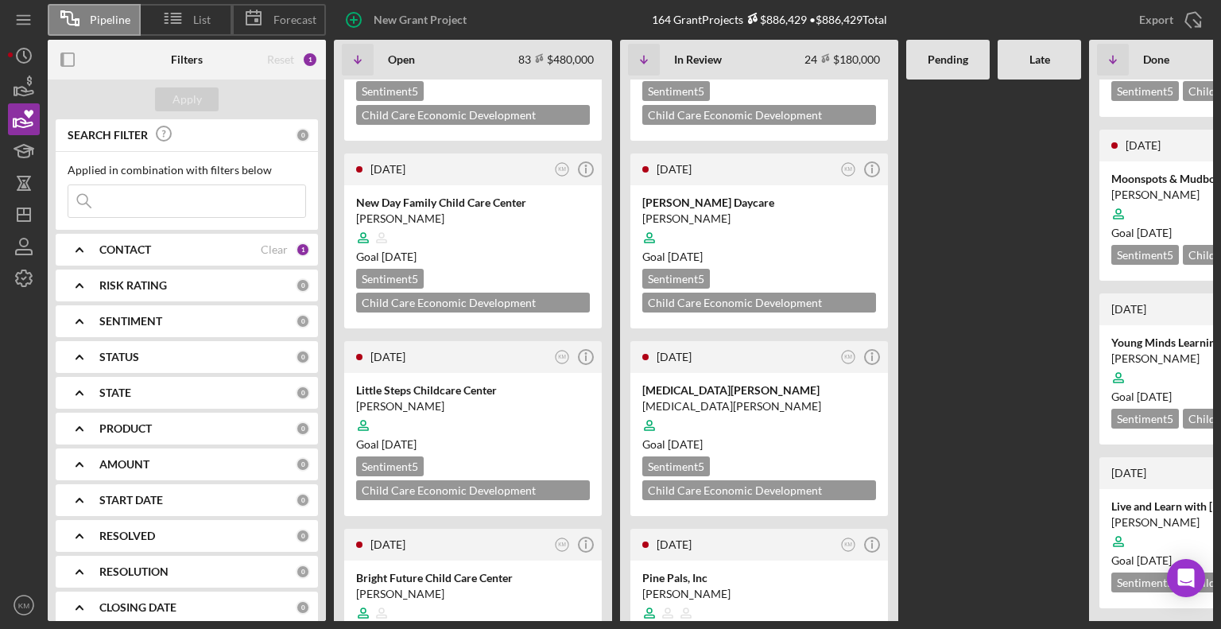
scroll to position [713, 0]
click at [772, 222] on div at bounding box center [759, 237] width 234 height 30
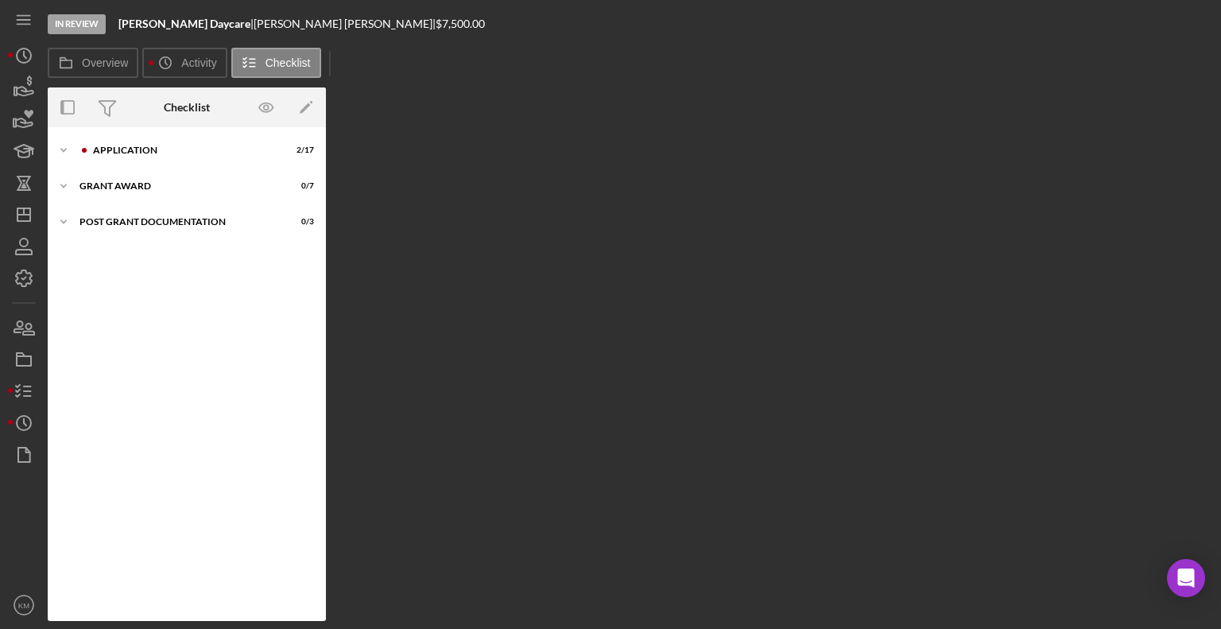
click at [79, 149] on div at bounding box center [84, 150] width 10 height 10
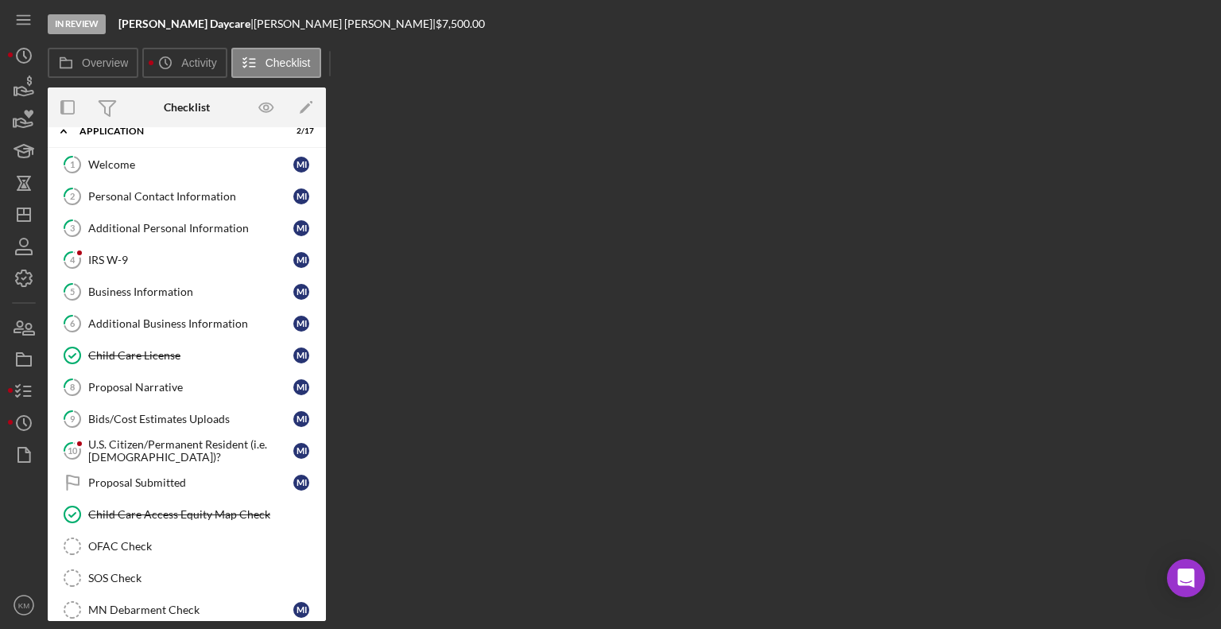
scroll to position [16, 0]
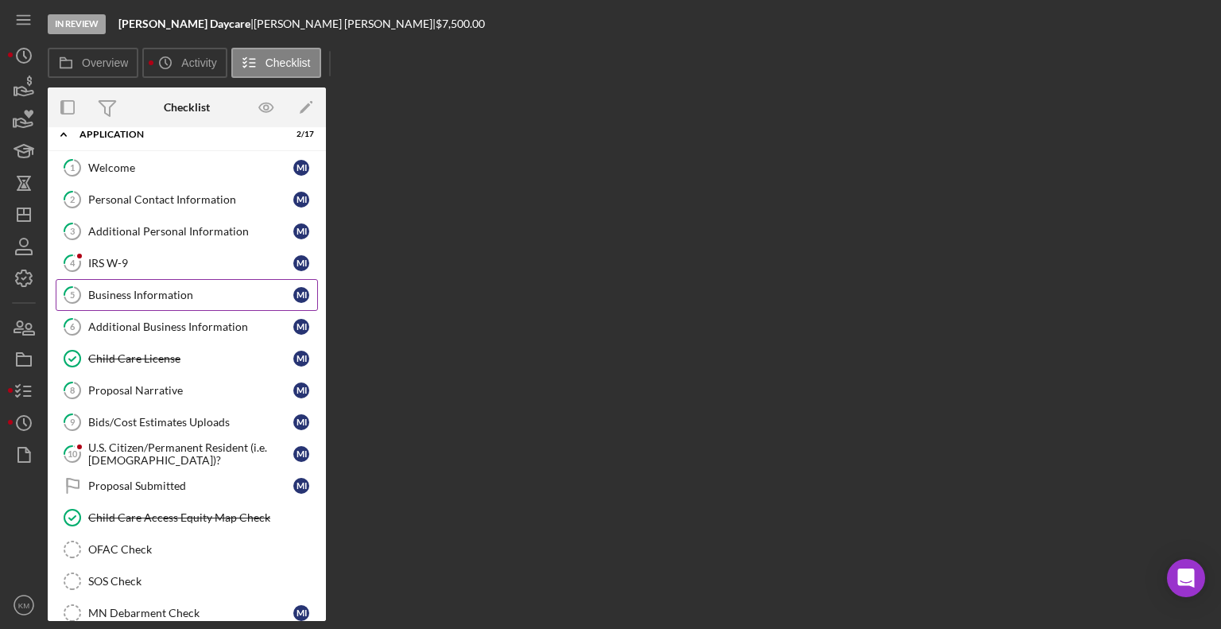
click at [175, 295] on div "Business Information" at bounding box center [190, 294] width 205 height 13
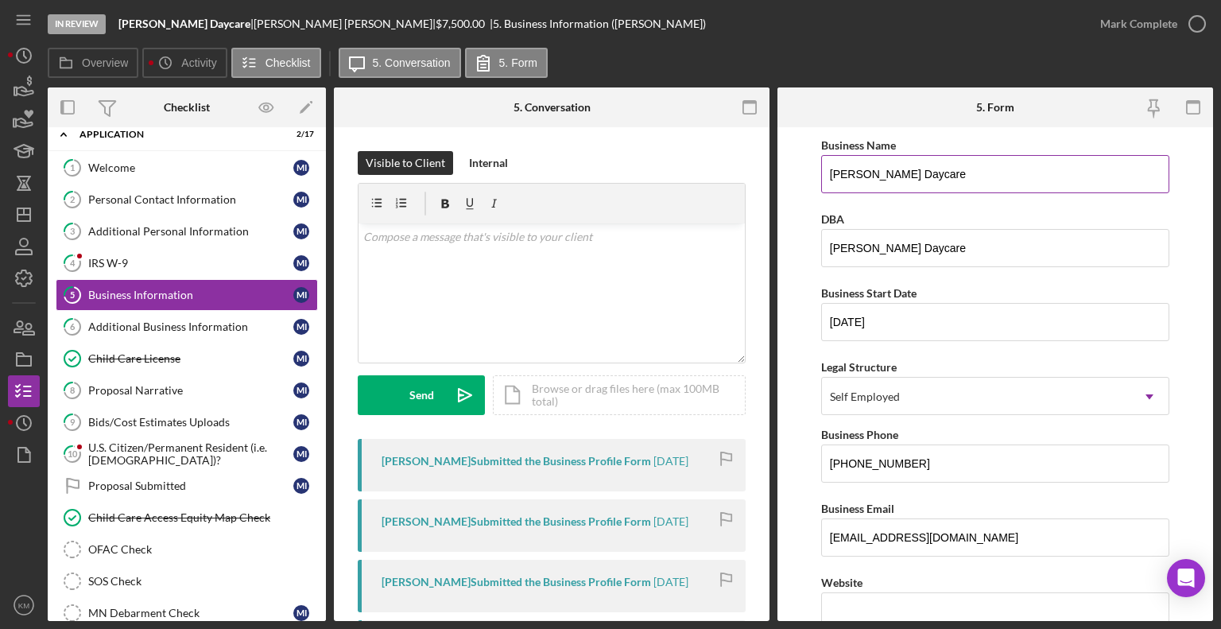
drag, startPoint x: 829, startPoint y: 170, endPoint x: 862, endPoint y: 172, distance: 33.5
